Goal: Check status: Check status

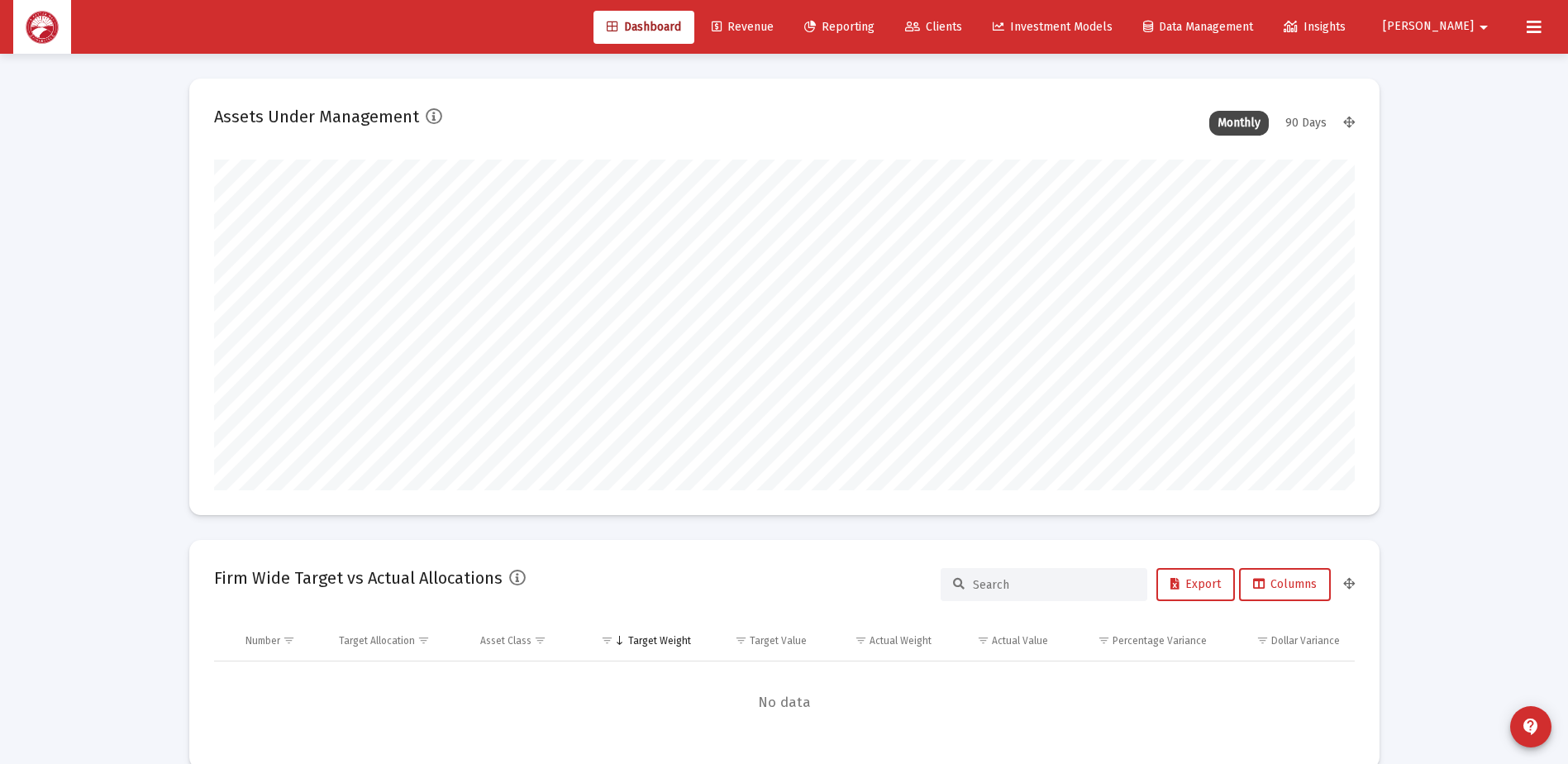
scroll to position [330, 615]
click at [962, 33] on span "Clients" at bounding box center [933, 27] width 57 height 14
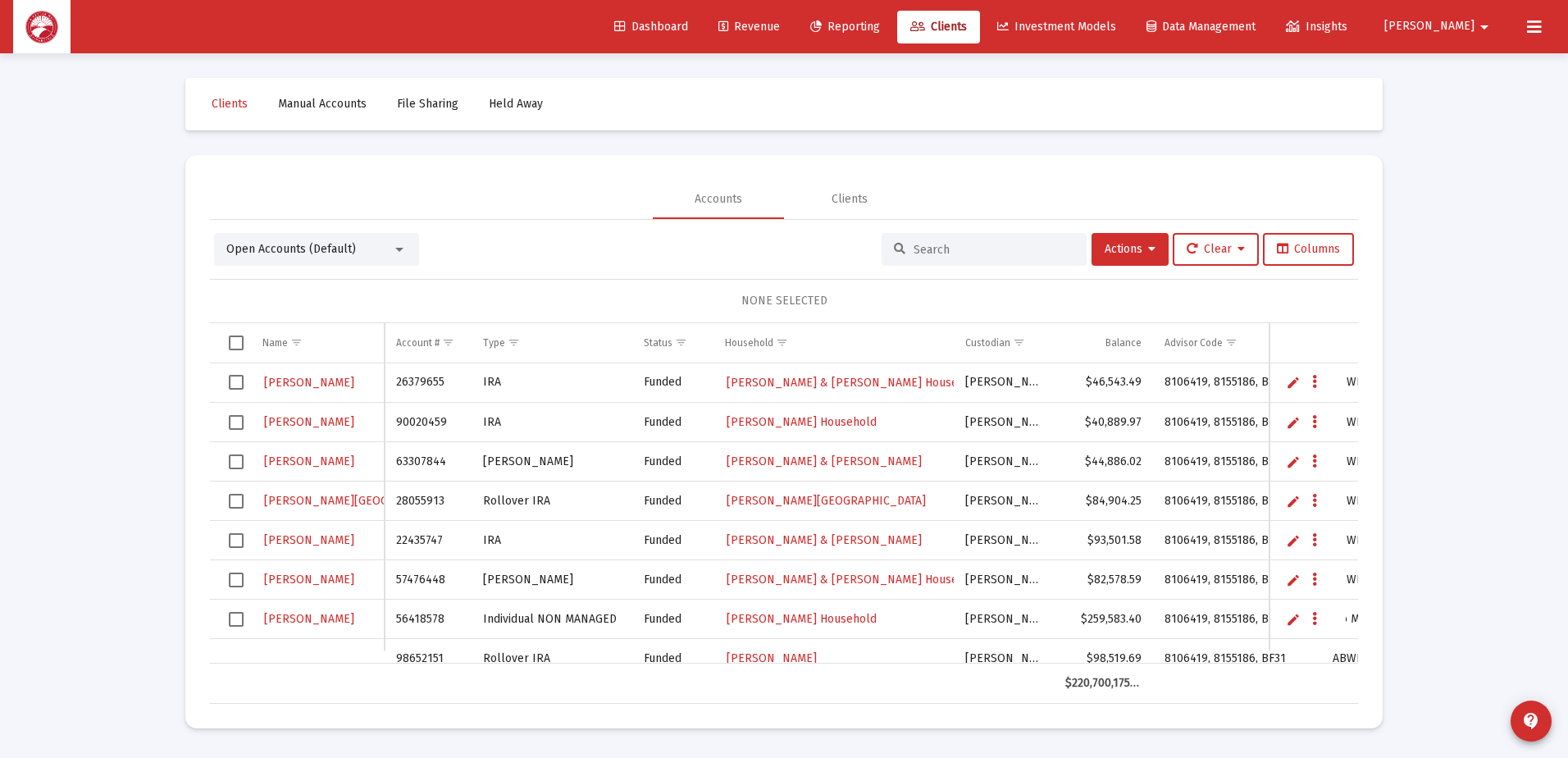
click at [955, 251] on input at bounding box center [993, 250] width 161 height 14
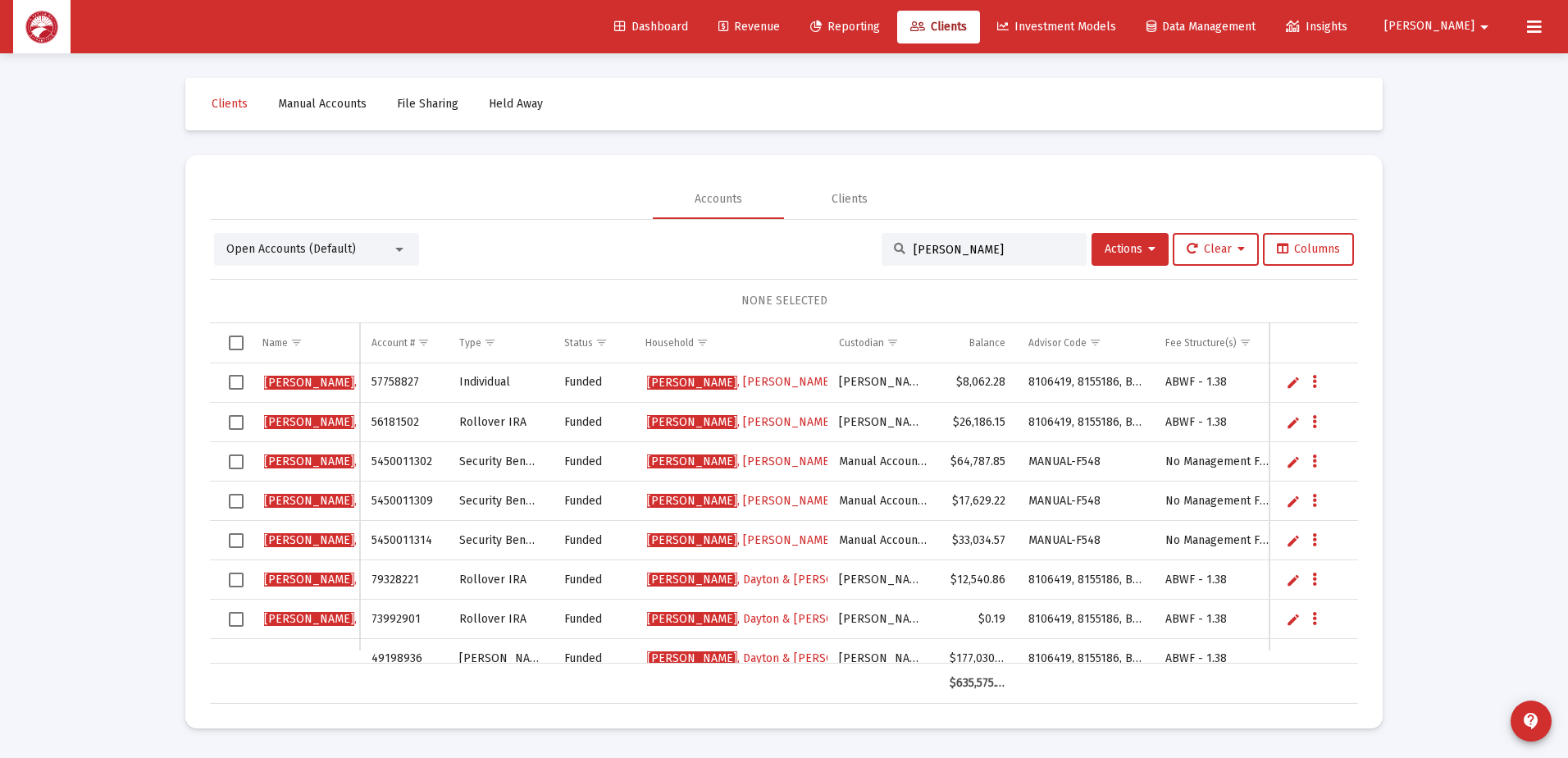
type input "ritter"
click at [749, 387] on span "Ritter , Kenneth Household" at bounding box center [740, 382] width 186 height 14
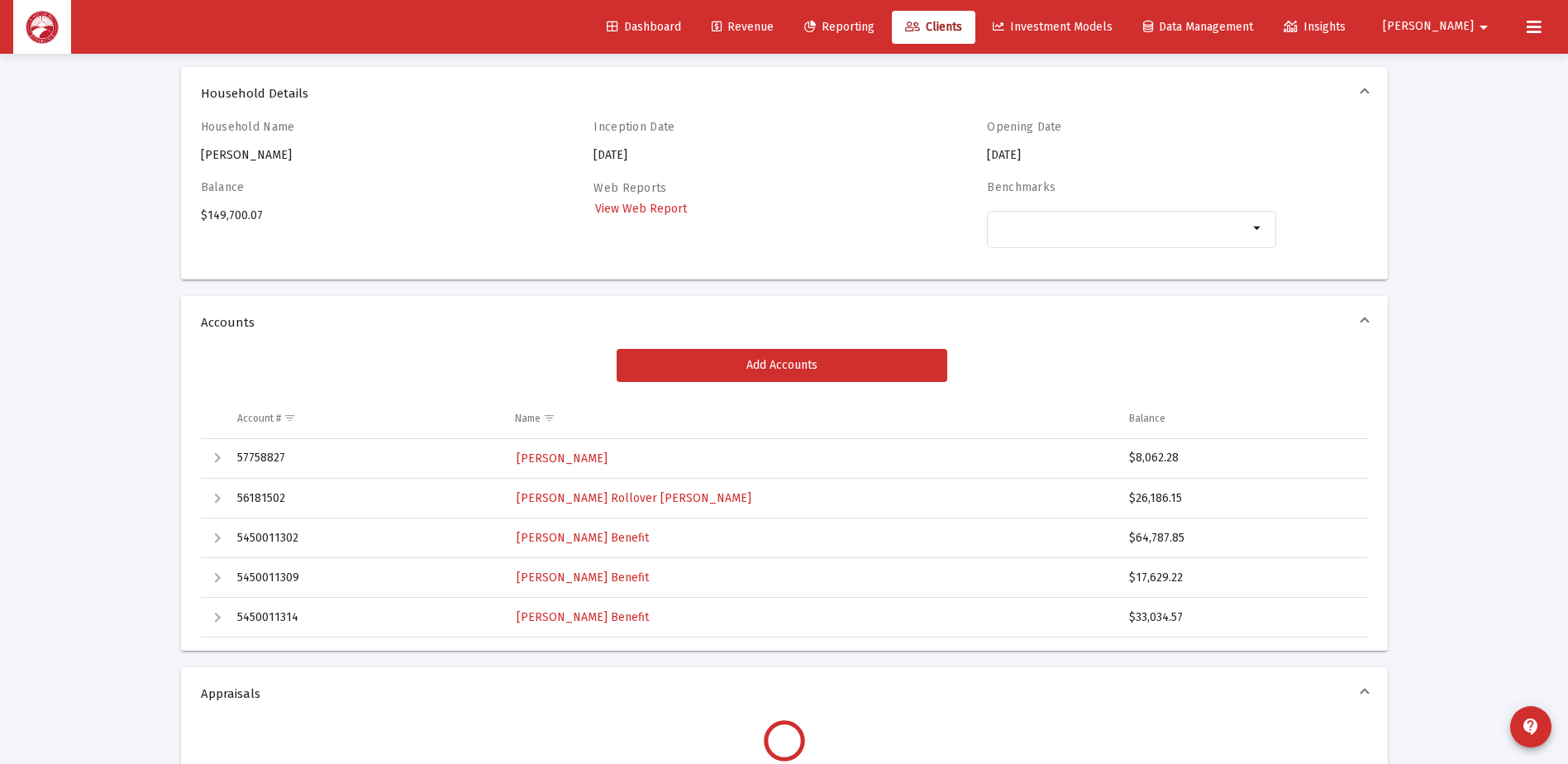
scroll to position [82, 0]
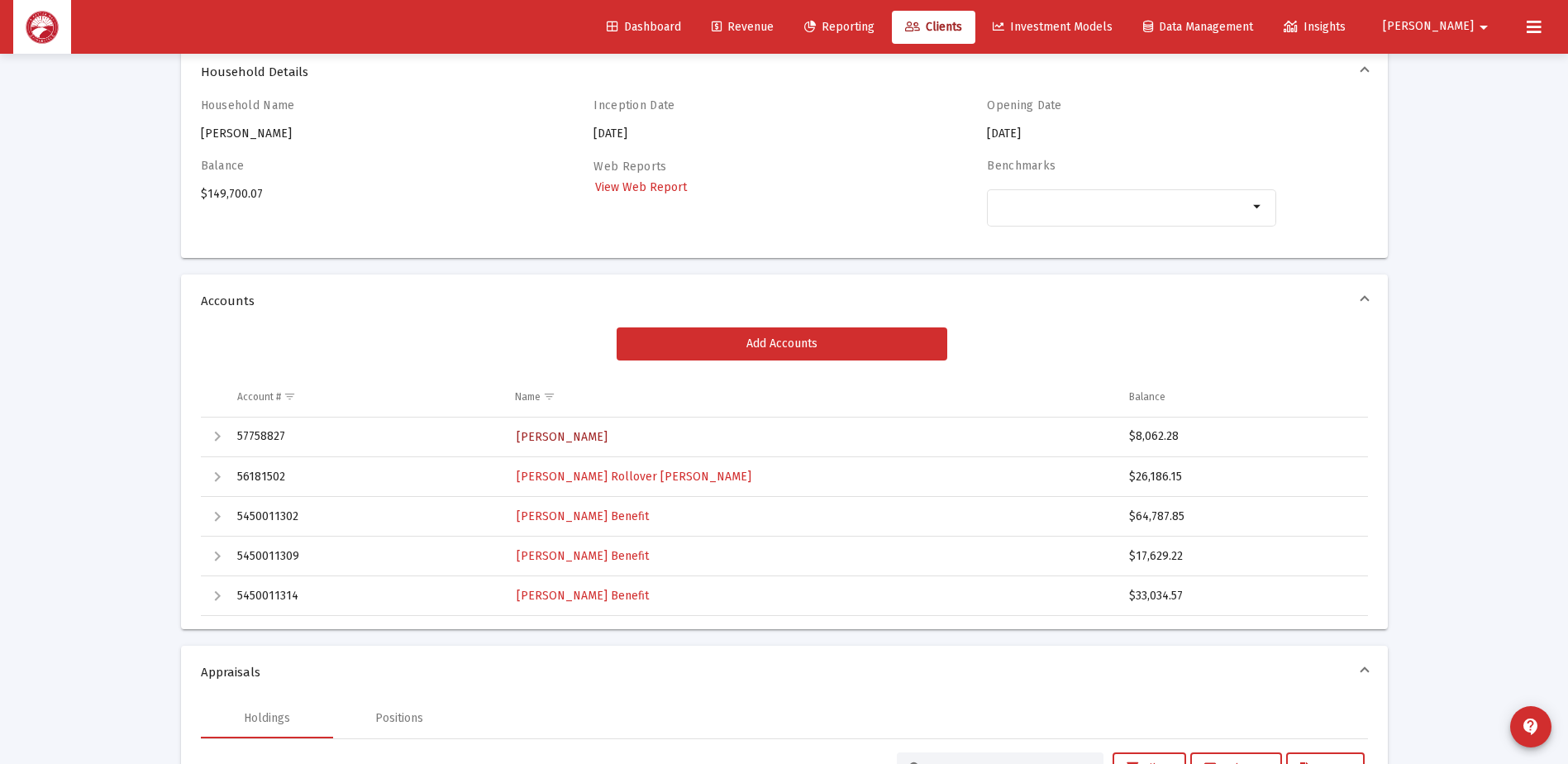
click at [578, 439] on span "Ritter, Kenneth Individual" at bounding box center [562, 437] width 91 height 14
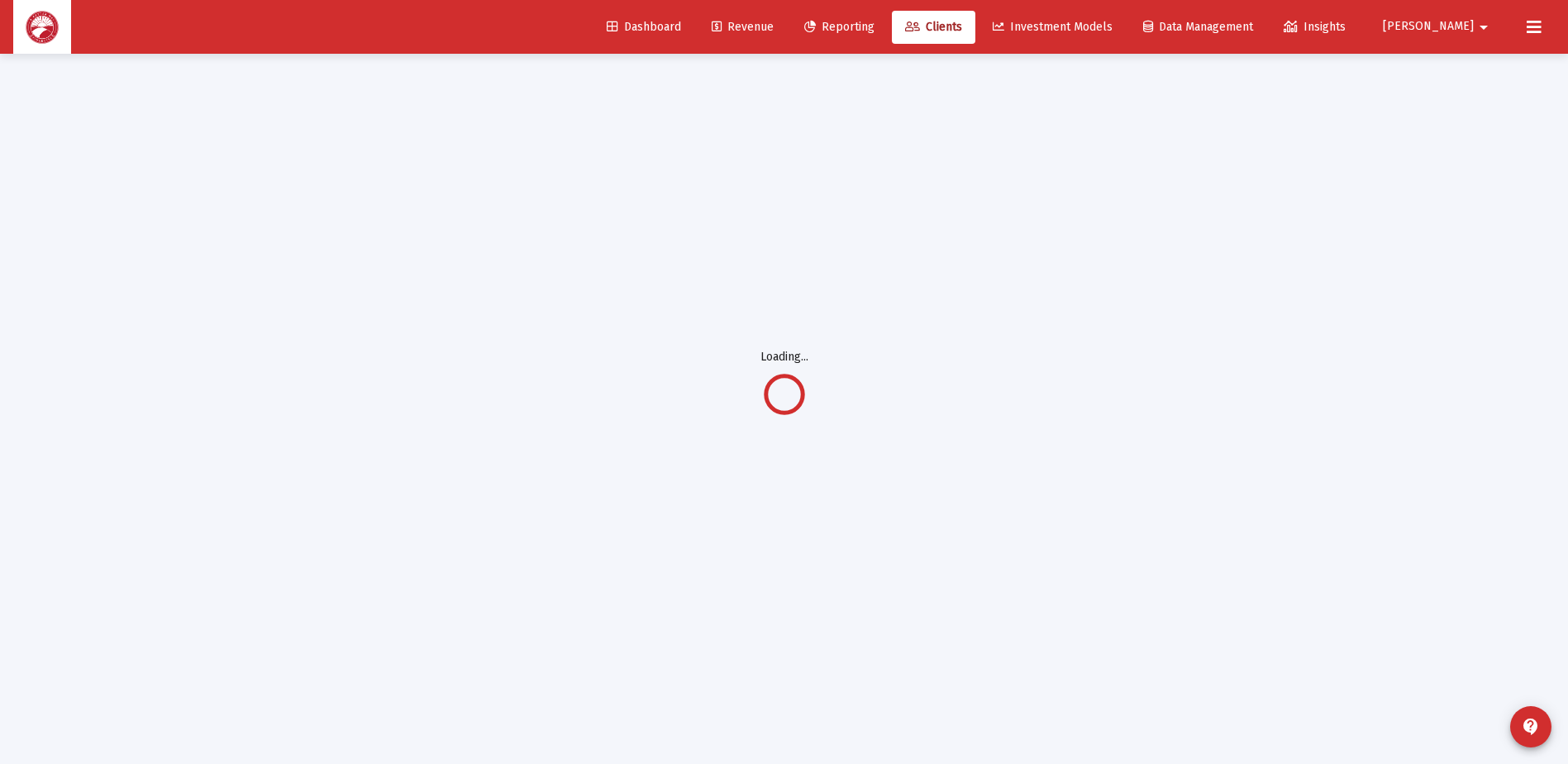
scroll to position [53, 0]
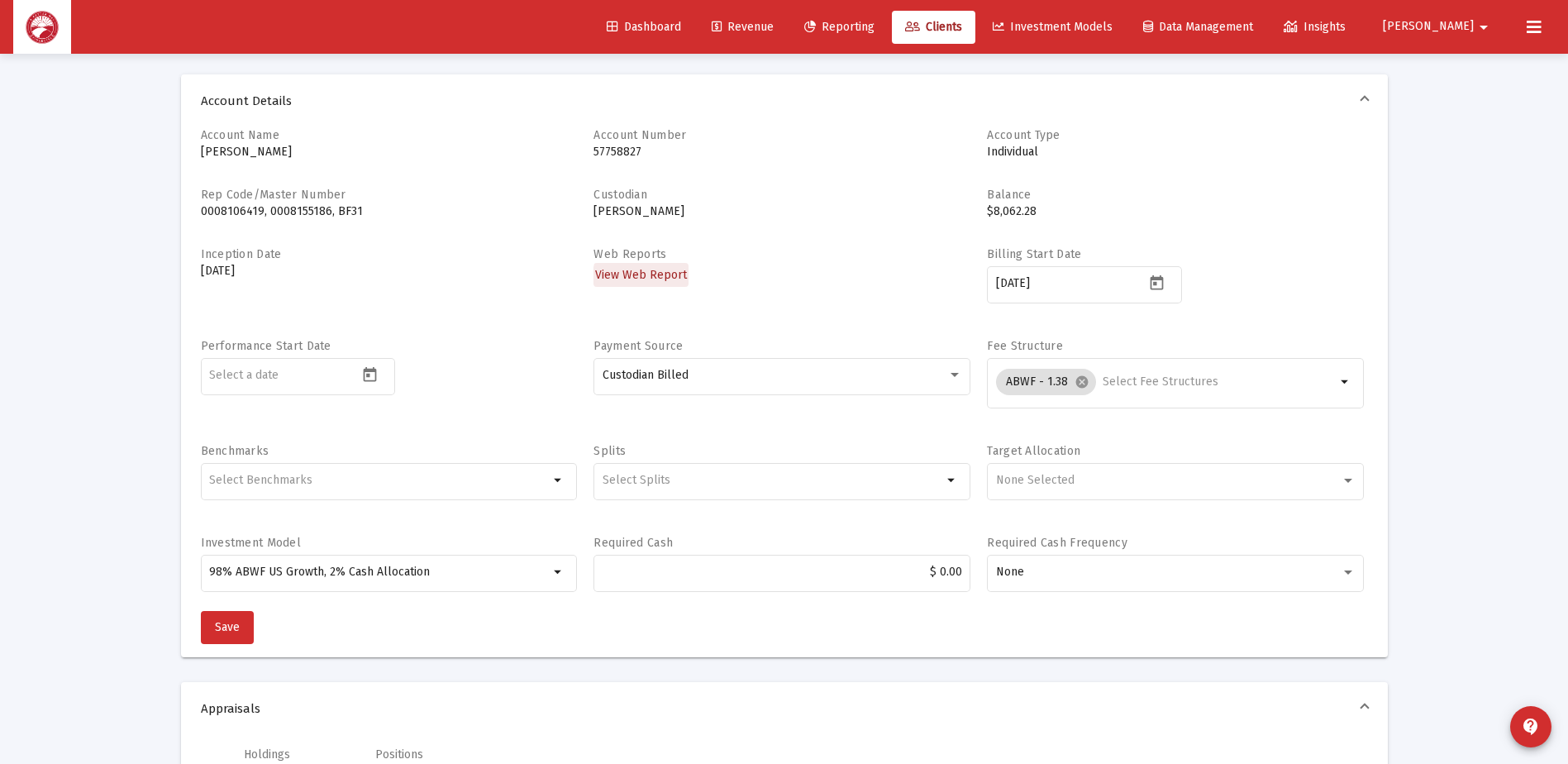
click at [664, 278] on span "View Web Report" at bounding box center [641, 275] width 91 height 14
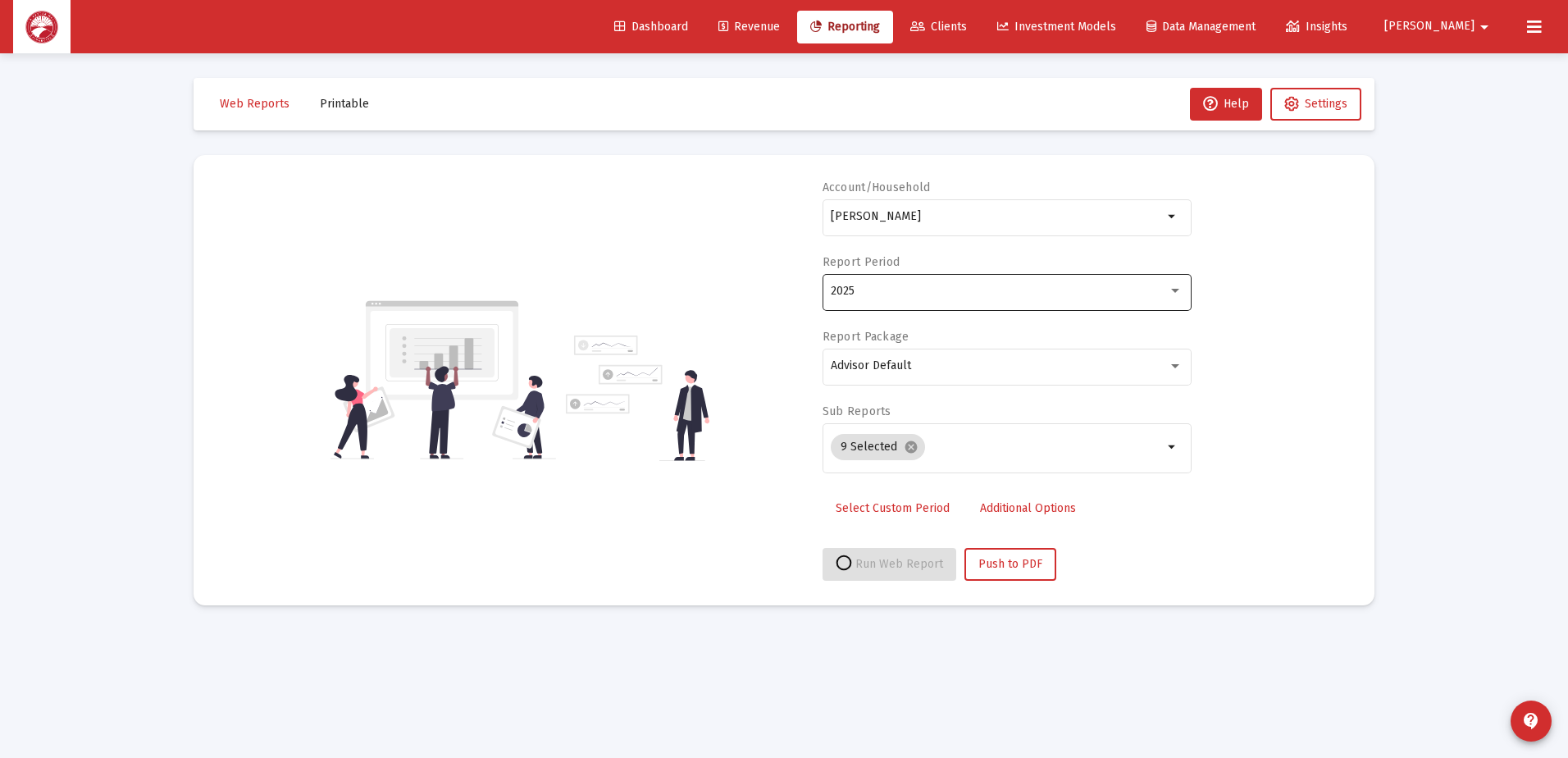
click at [903, 291] on div "2025" at bounding box center [999, 291] width 337 height 13
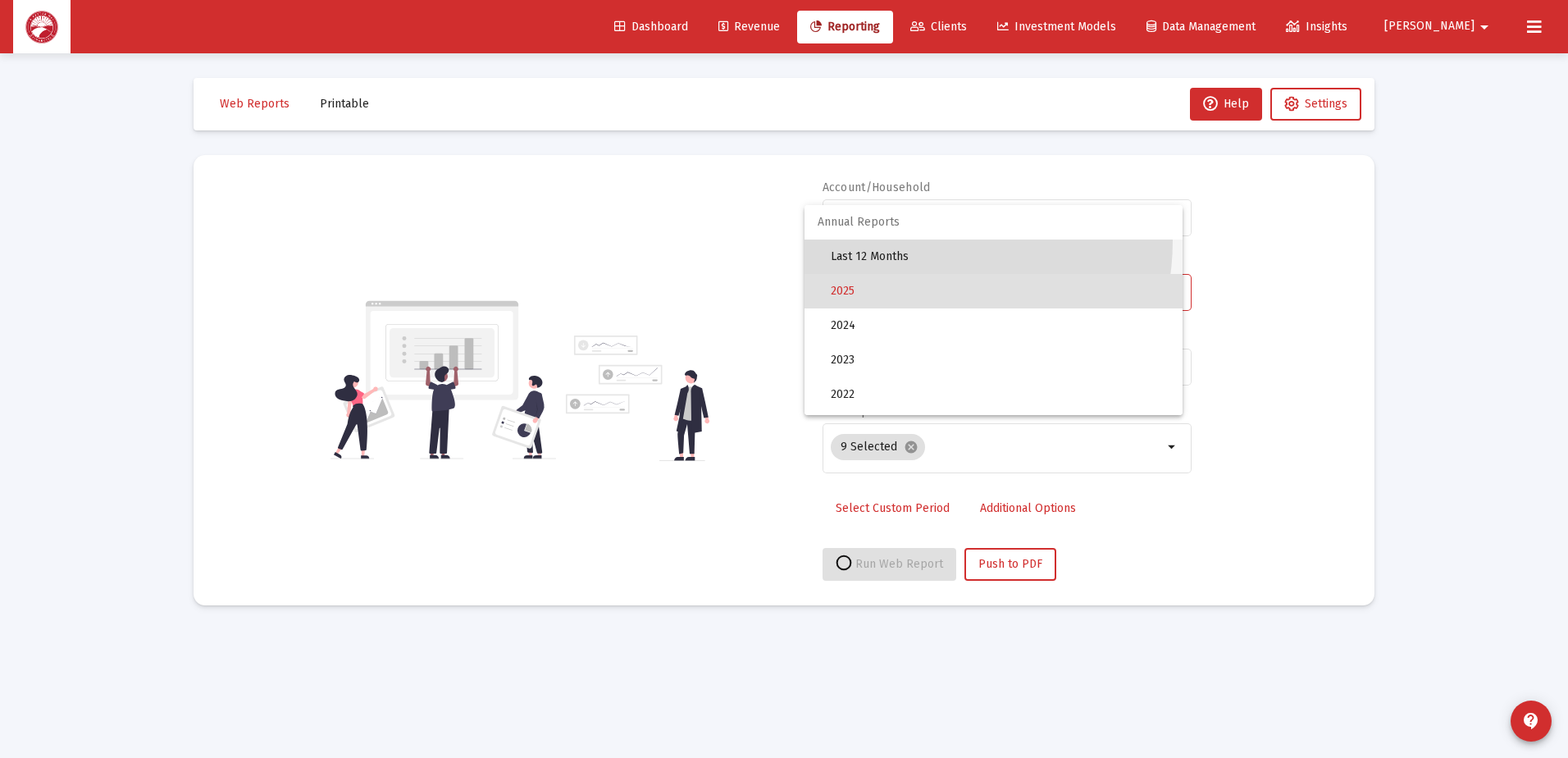
click at [906, 241] on span "Last 12 Months" at bounding box center [1000, 257] width 339 height 34
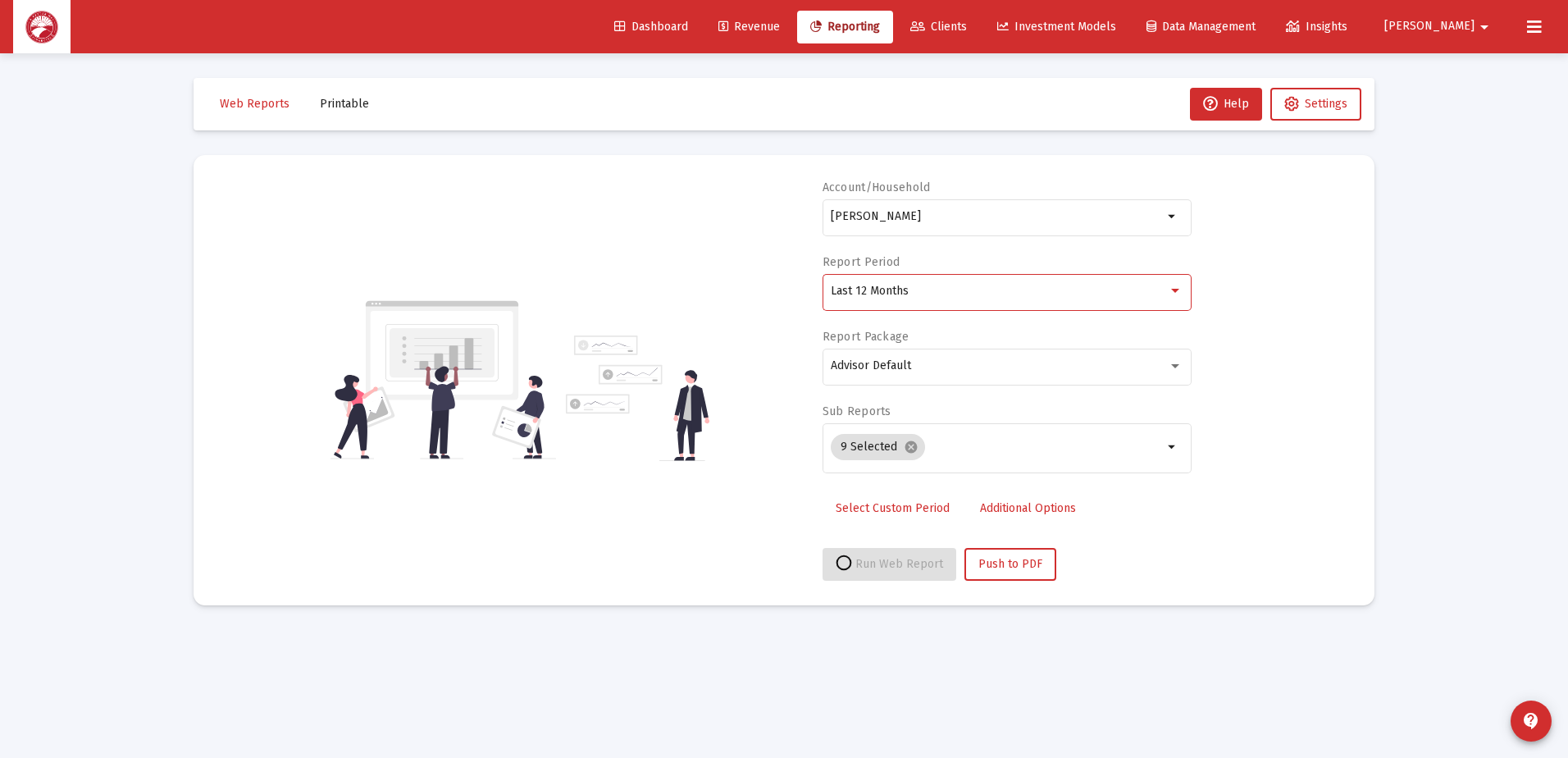
select select "View all"
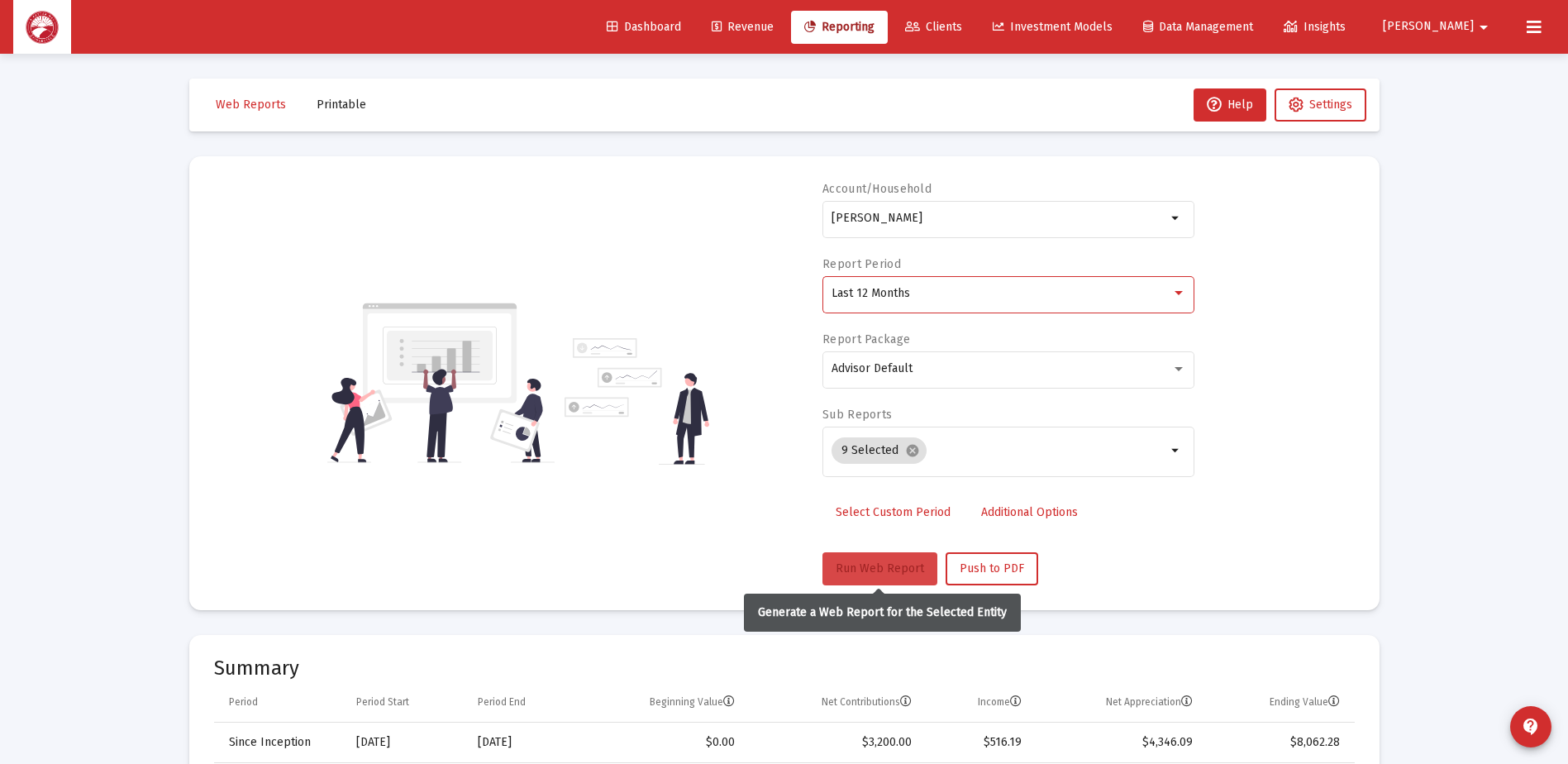
click at [856, 571] on span "Run Web Report" at bounding box center [880, 568] width 89 height 14
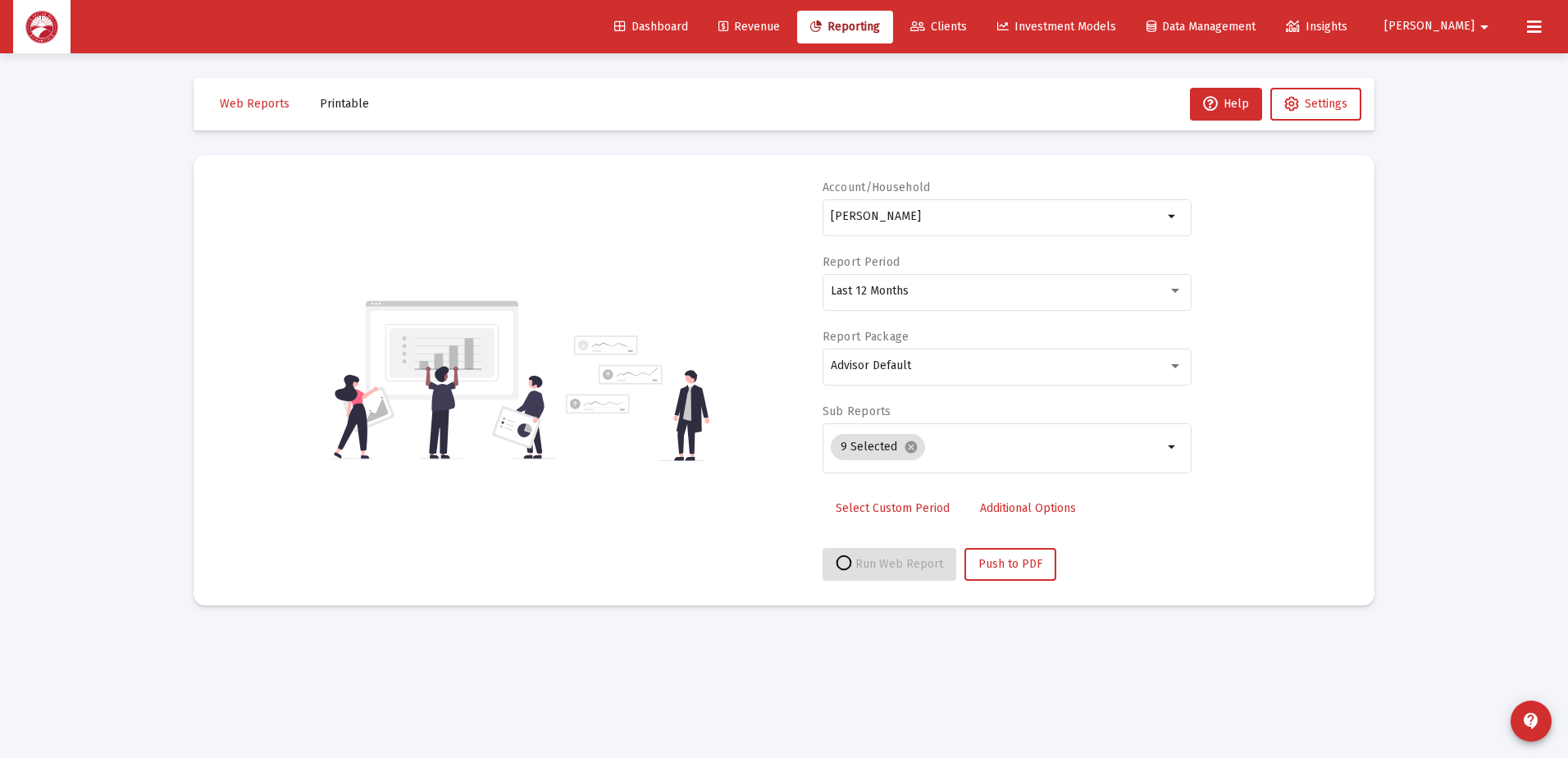
select select "View all"
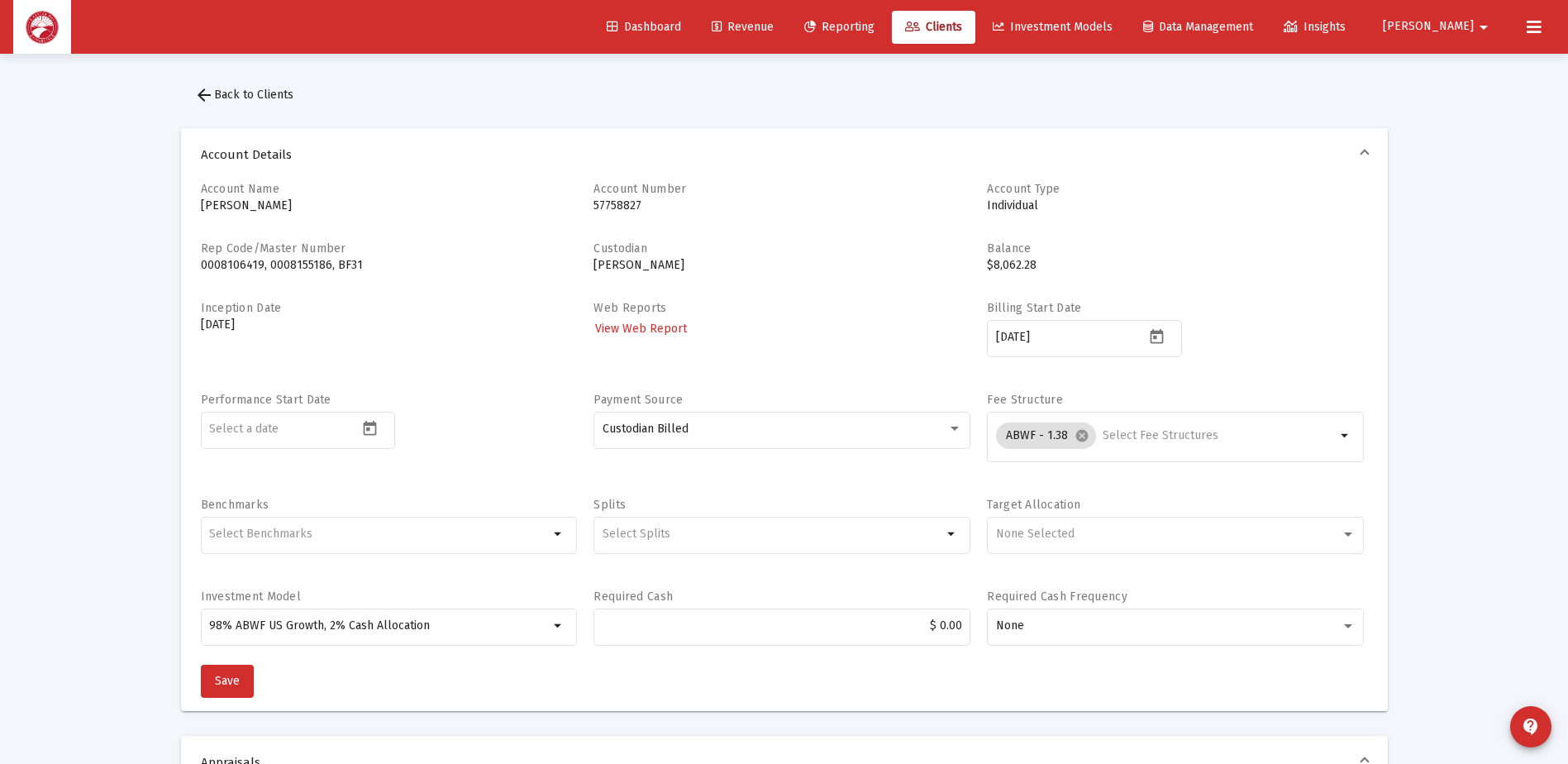
click at [249, 93] on span "arrow_back Back to Clients" at bounding box center [244, 95] width 100 height 14
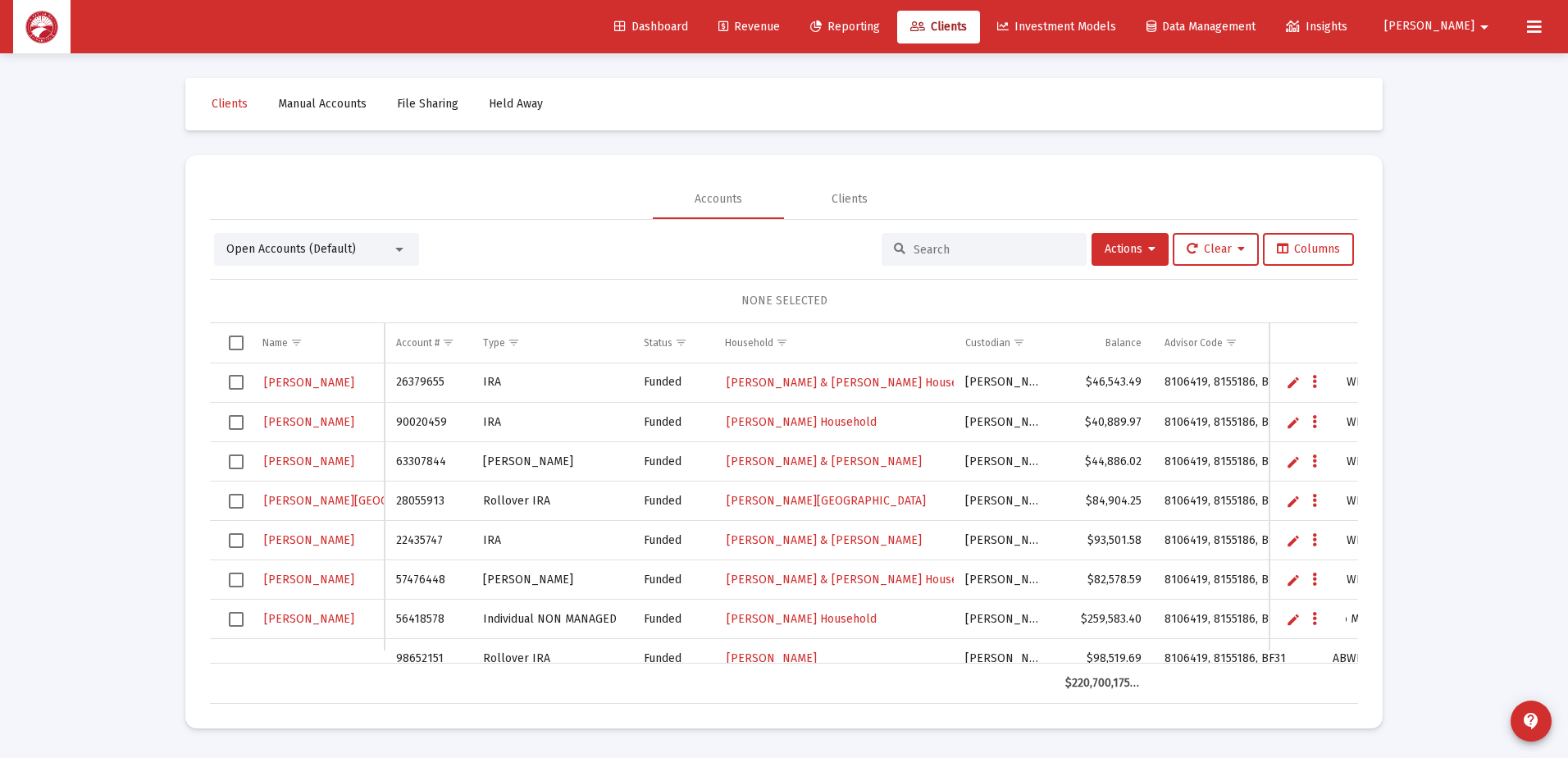
click at [919, 251] on input at bounding box center [993, 250] width 161 height 14
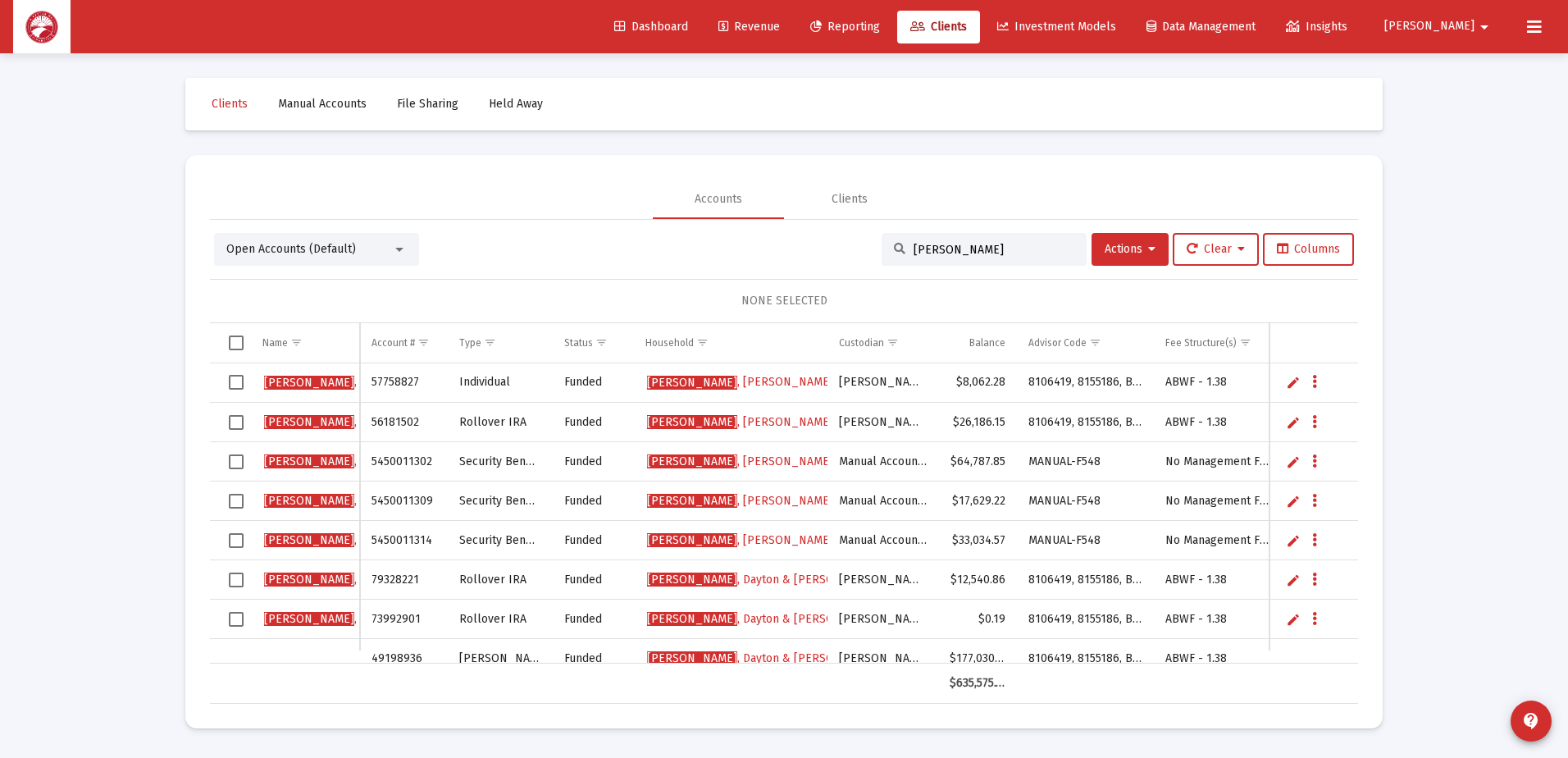
type input "ritter"
click at [746, 379] on span "Ritter , Kenneth Household" at bounding box center [740, 382] width 186 height 14
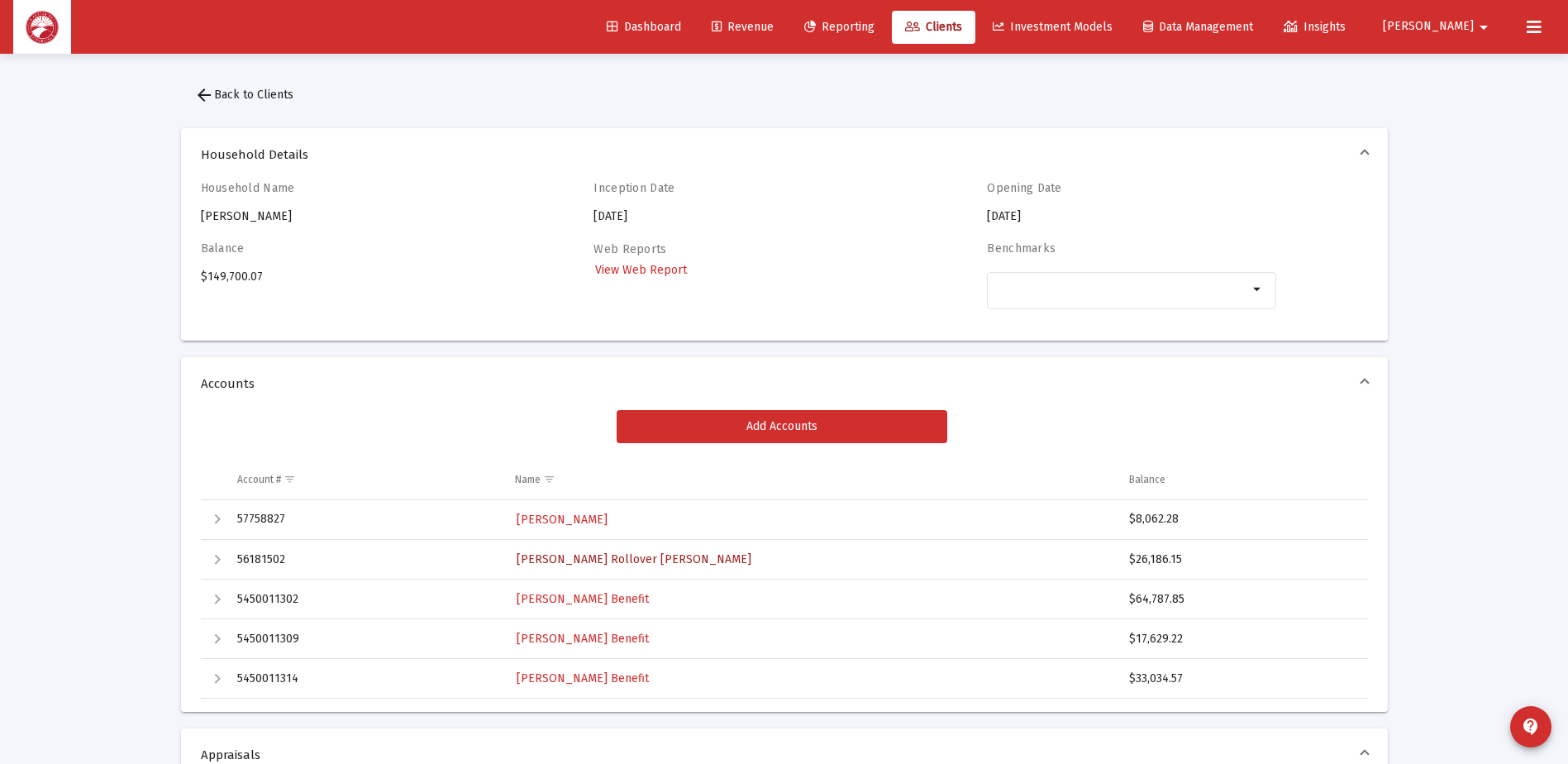
click at [630, 561] on span "Ritter, Kenneth Rollover IRA" at bounding box center [634, 559] width 234 height 14
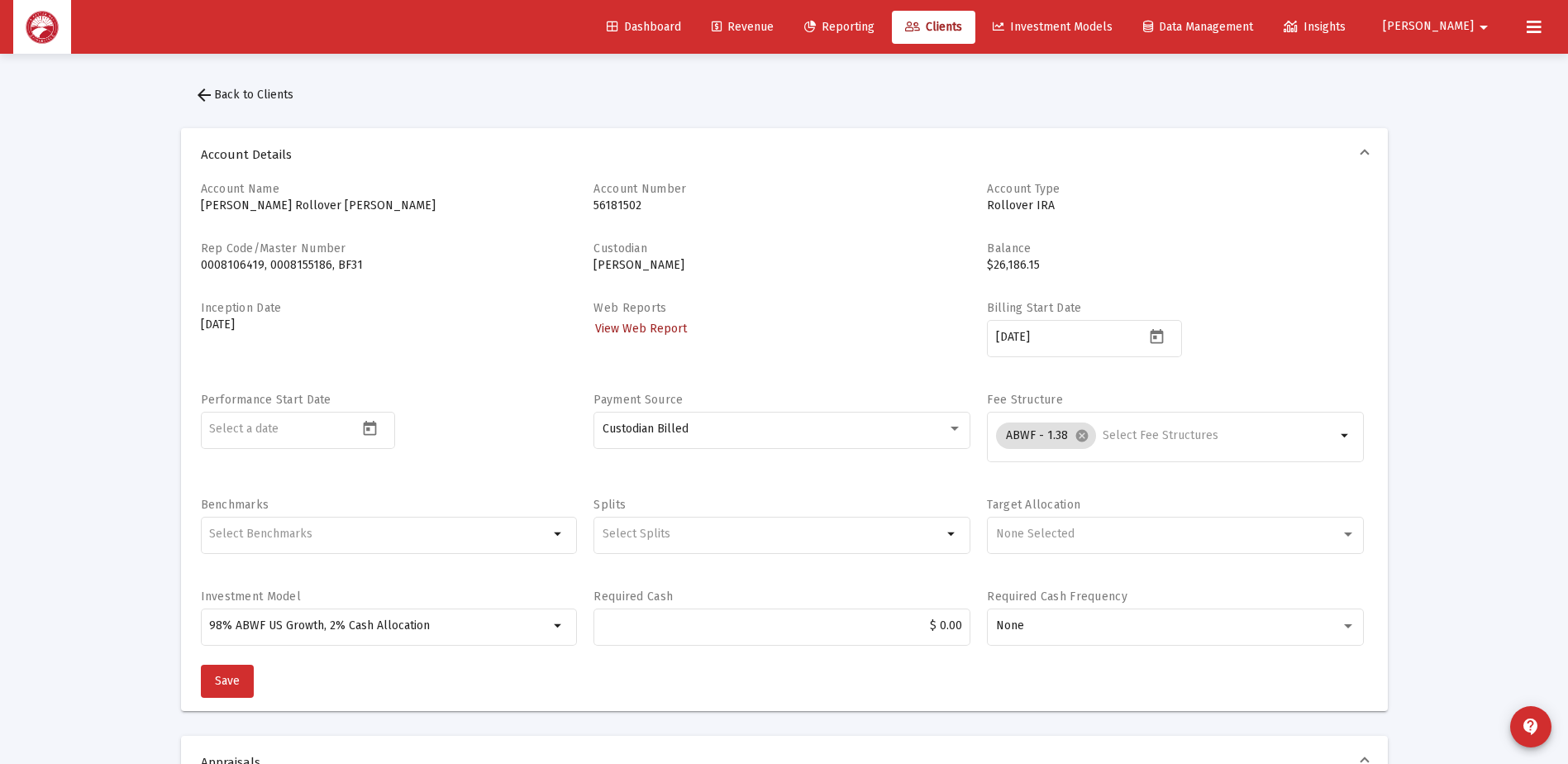
click at [664, 335] on span "View Web Report" at bounding box center [641, 329] width 91 height 14
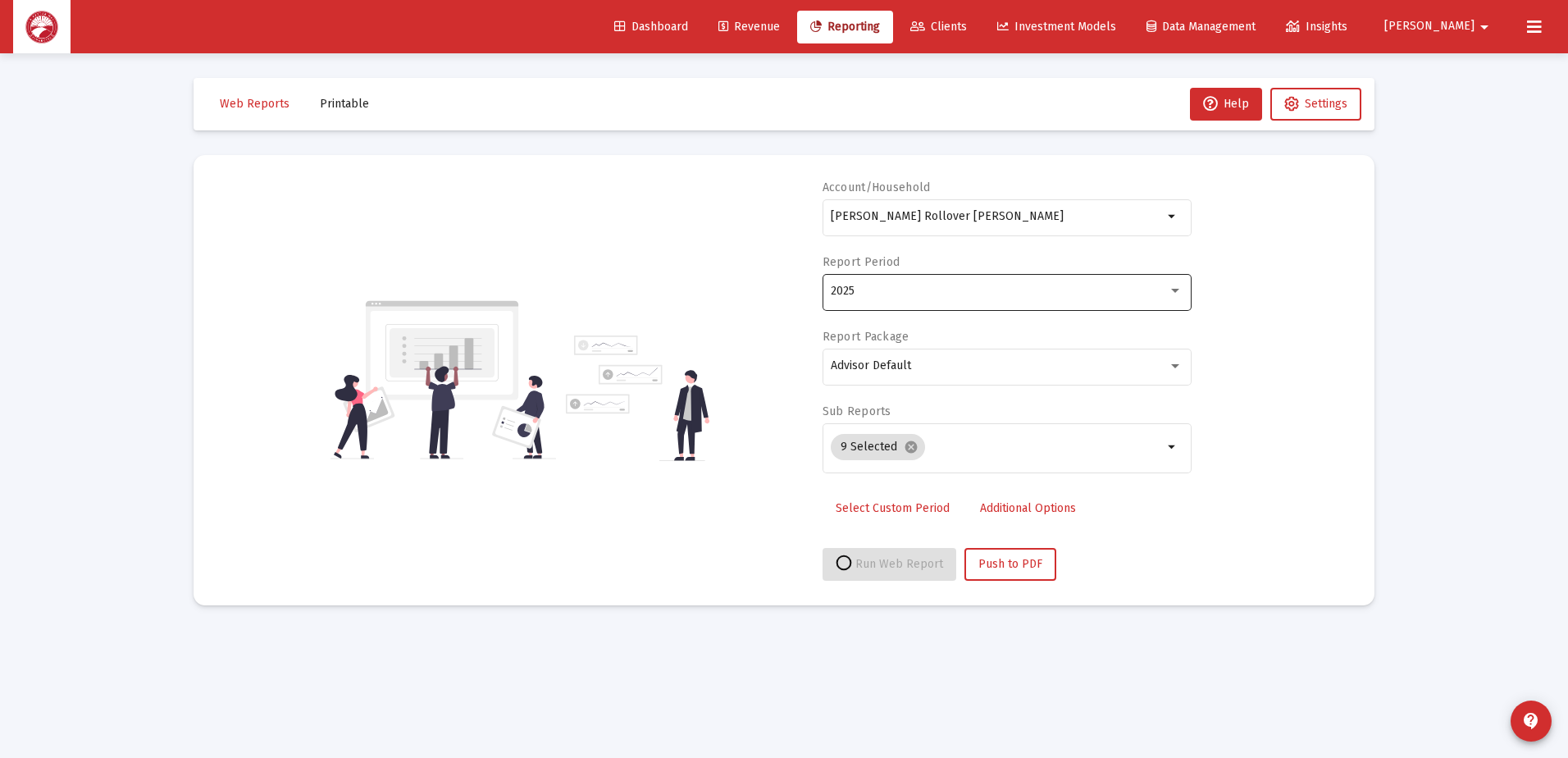
click at [971, 298] on div "2025" at bounding box center [1007, 290] width 352 height 40
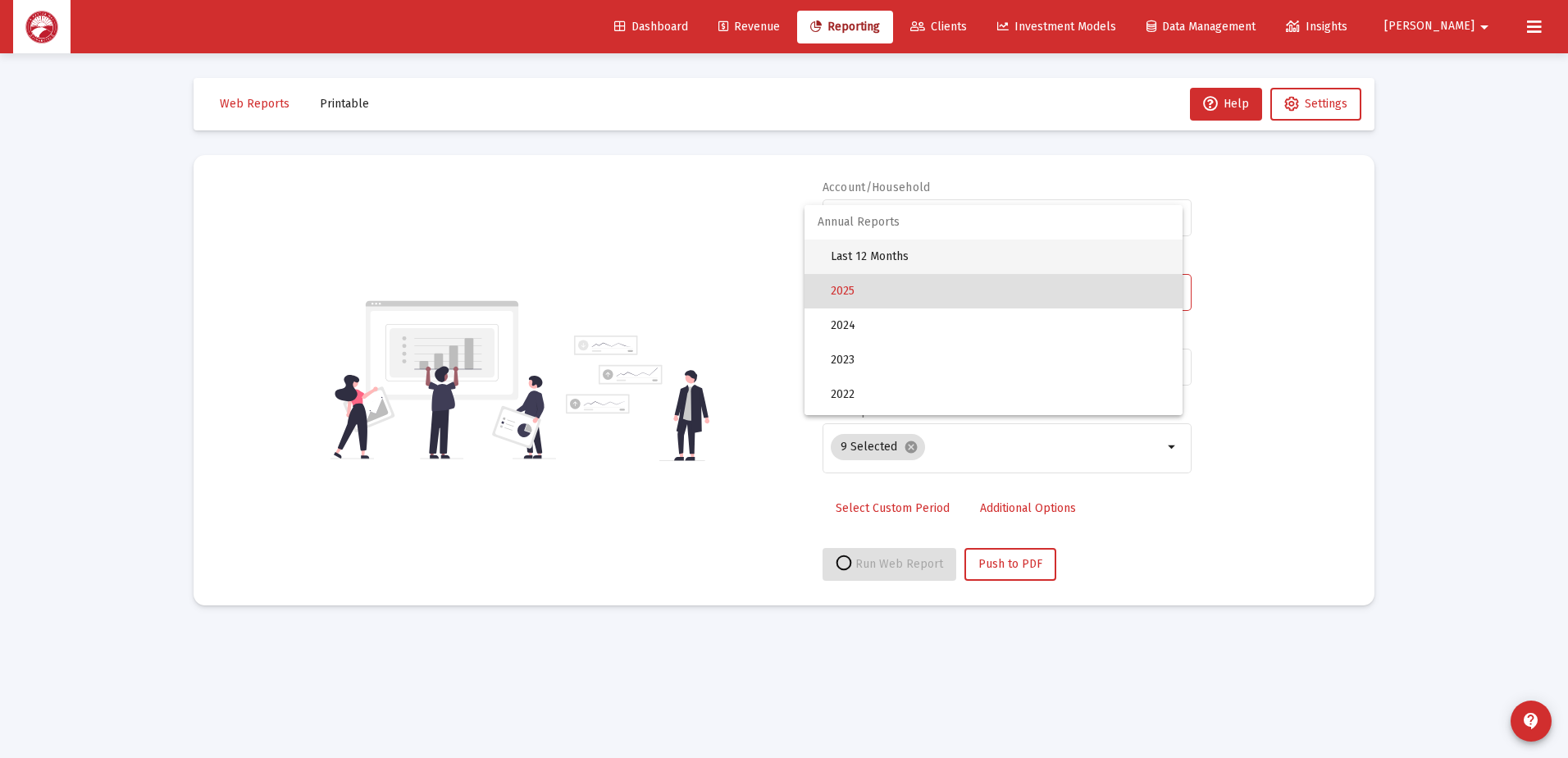
drag, startPoint x: 928, startPoint y: 260, endPoint x: 918, endPoint y: 303, distance: 44.1
click at [928, 260] on span "Last 12 Months" at bounding box center [1000, 257] width 339 height 34
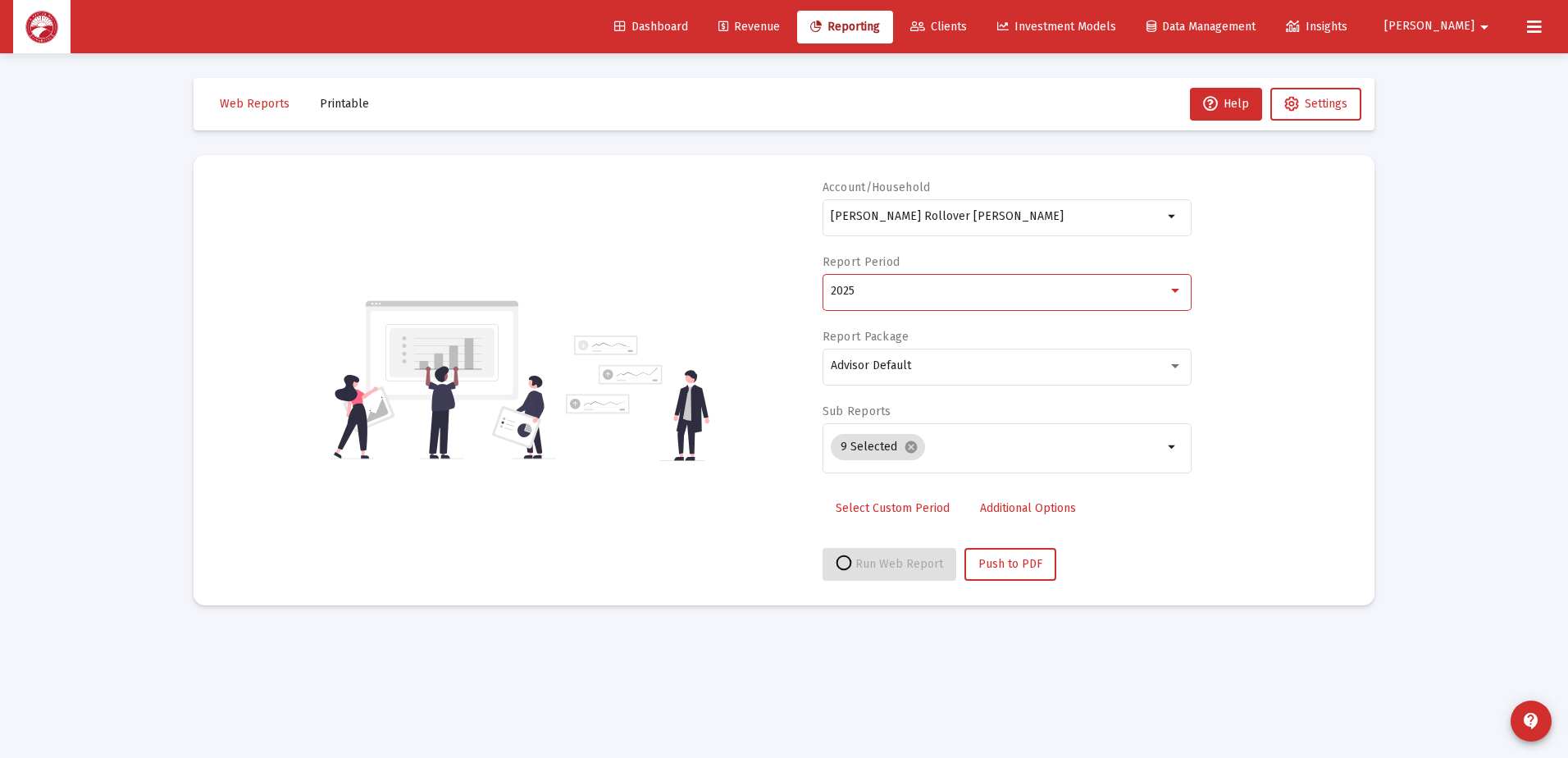
select select "View all"
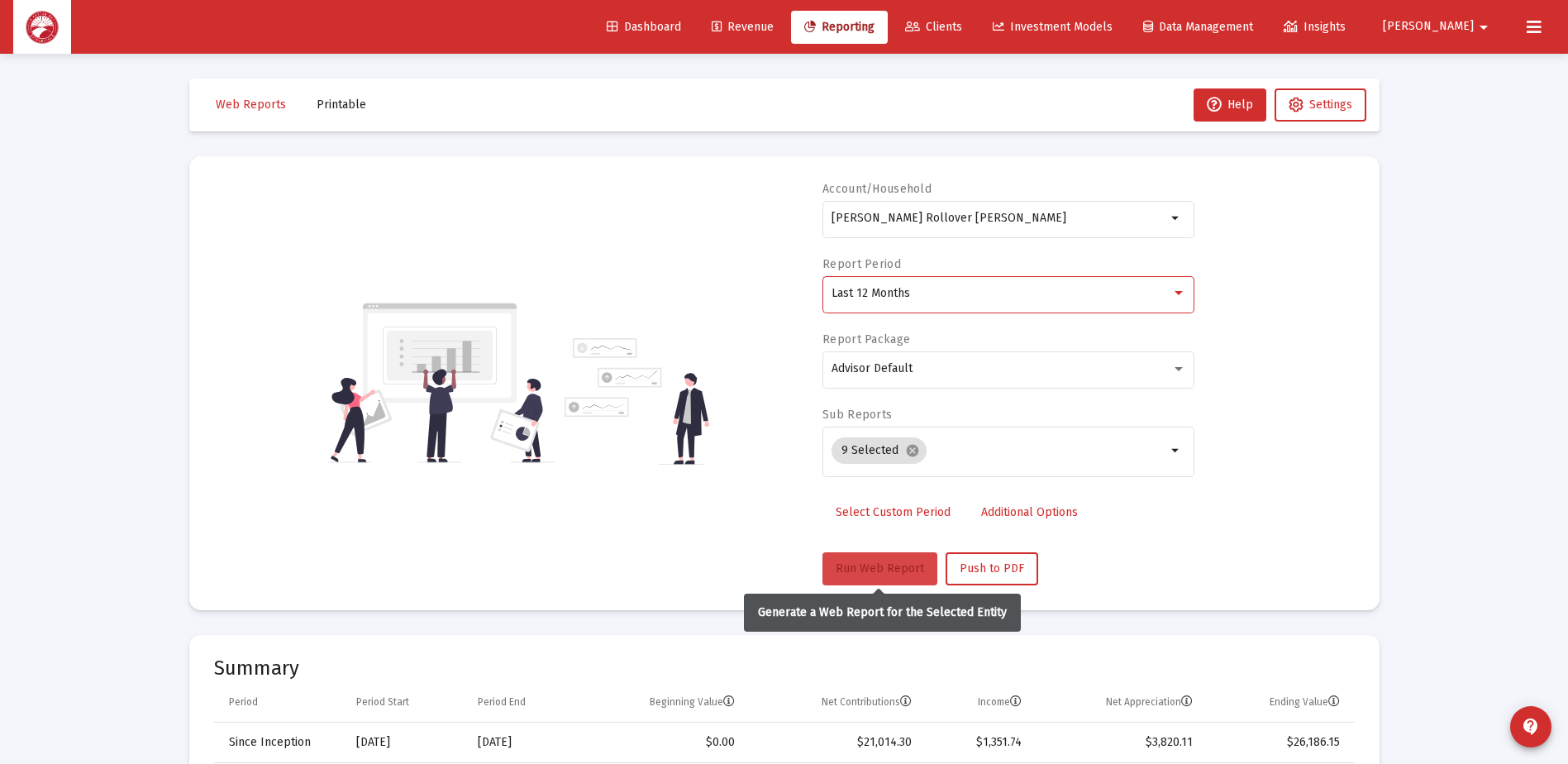
click at [889, 574] on span "Run Web Report" at bounding box center [880, 568] width 89 height 14
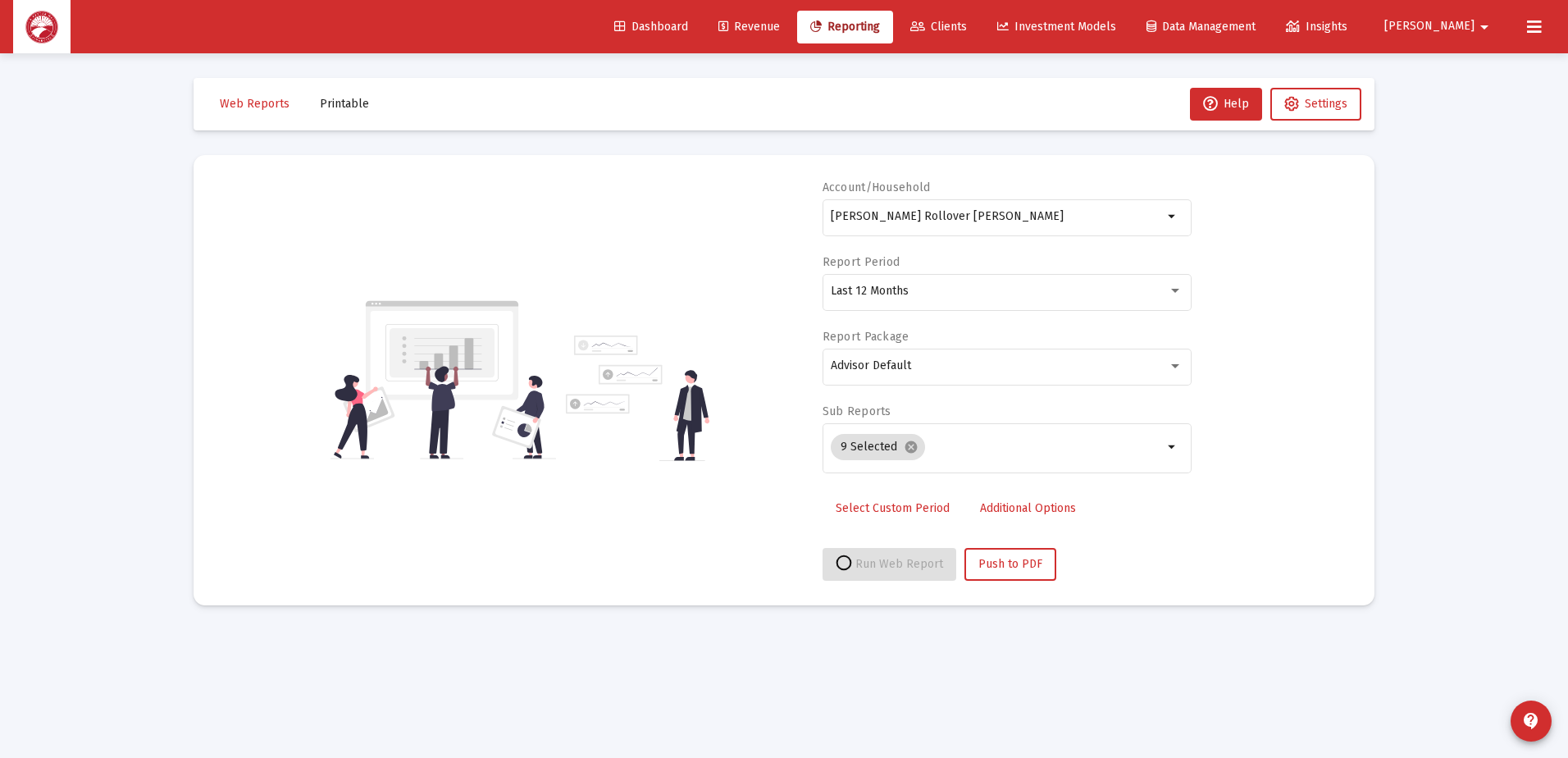
select select "View all"
